Goal: Information Seeking & Learning: Learn about a topic

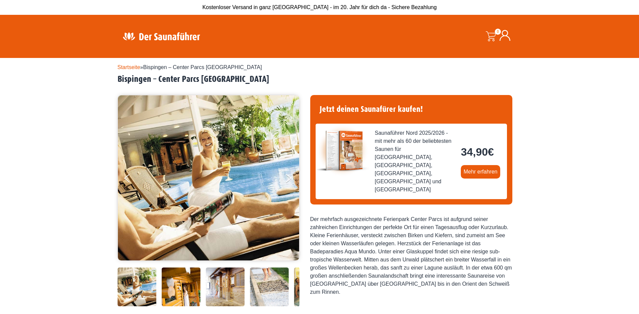
click at [131, 294] on img at bounding box center [137, 286] width 39 height 39
click at [184, 295] on img at bounding box center [181, 286] width 39 height 39
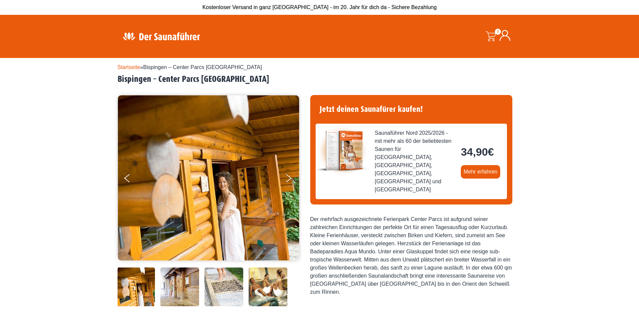
click at [220, 294] on img at bounding box center [223, 286] width 39 height 39
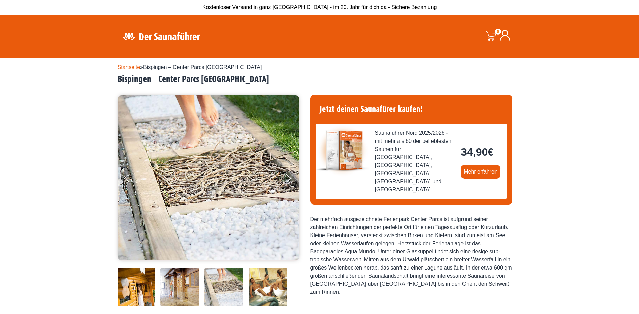
click at [256, 294] on img at bounding box center [268, 286] width 39 height 39
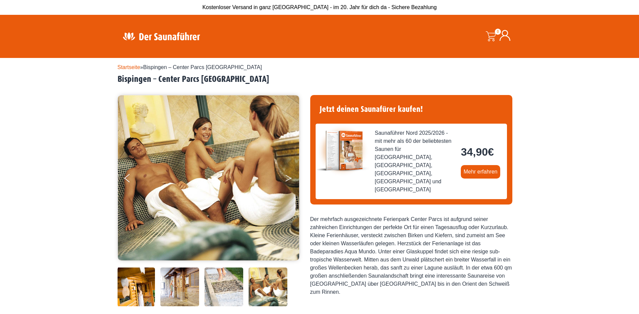
click at [290, 183] on button "Next" at bounding box center [293, 179] width 17 height 17
click at [285, 176] on button "Next" at bounding box center [293, 179] width 17 height 17
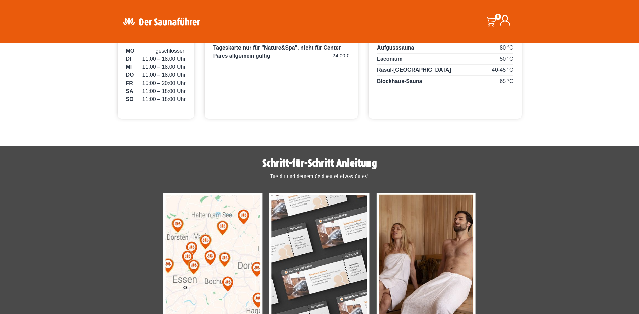
scroll to position [471, 0]
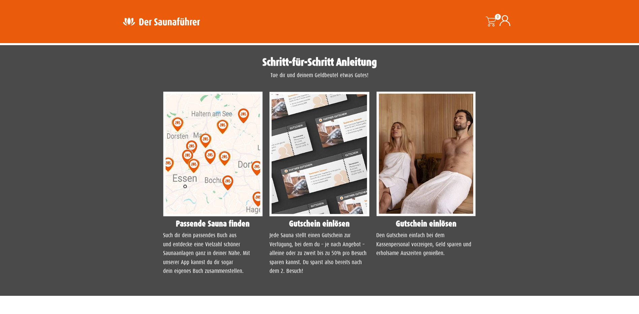
click at [234, 189] on img at bounding box center [213, 154] width 100 height 125
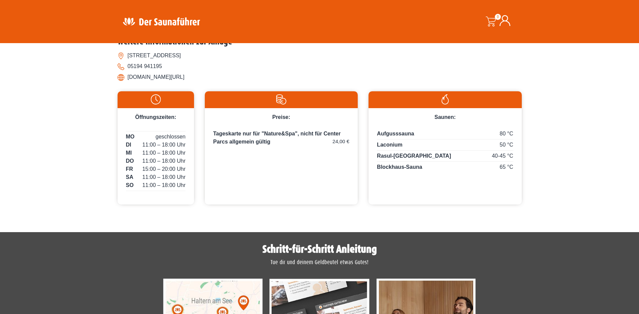
scroll to position [251, 0]
